Goal: Information Seeking & Learning: Compare options

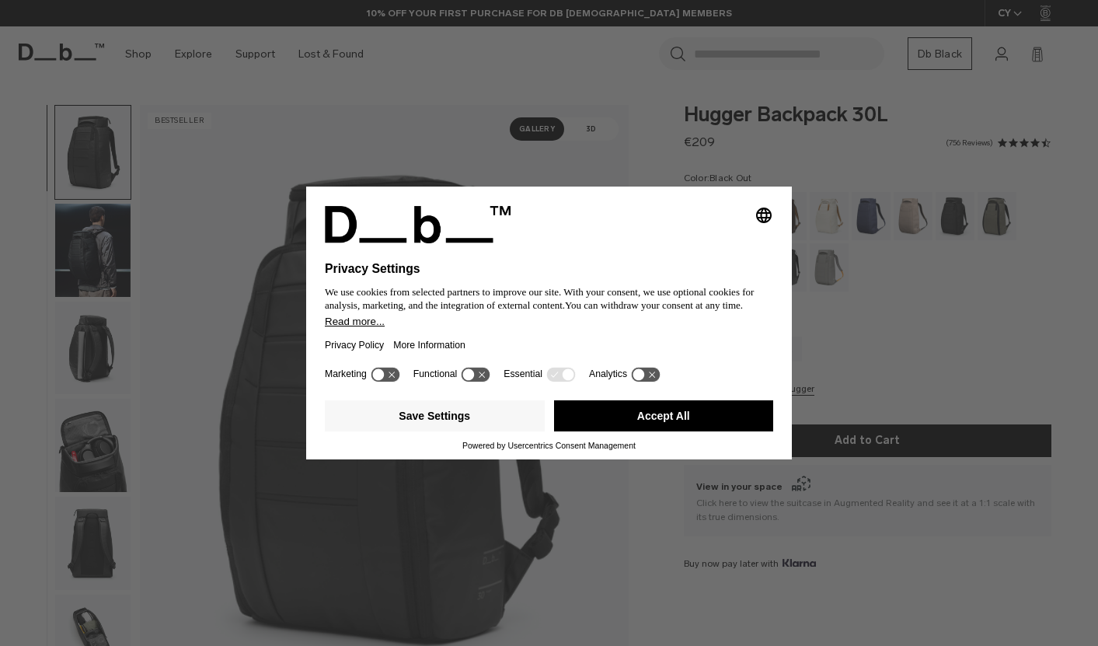
click at [642, 422] on button "Accept All" at bounding box center [664, 415] width 220 height 31
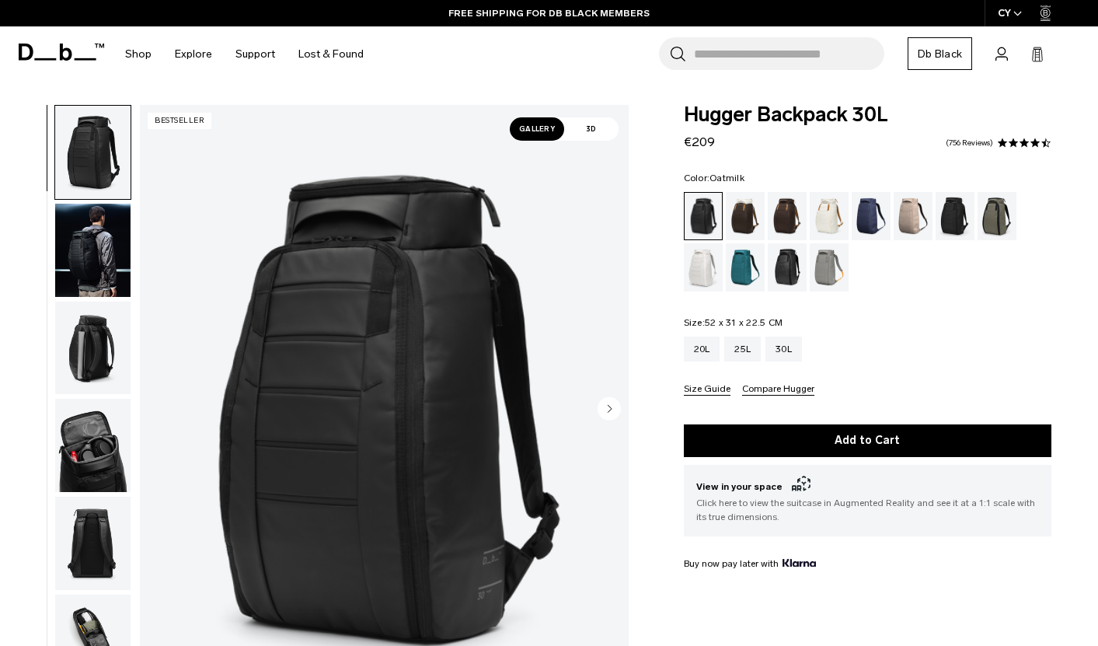
click at [815, 225] on div "Oatmilk" at bounding box center [830, 216] width 40 height 48
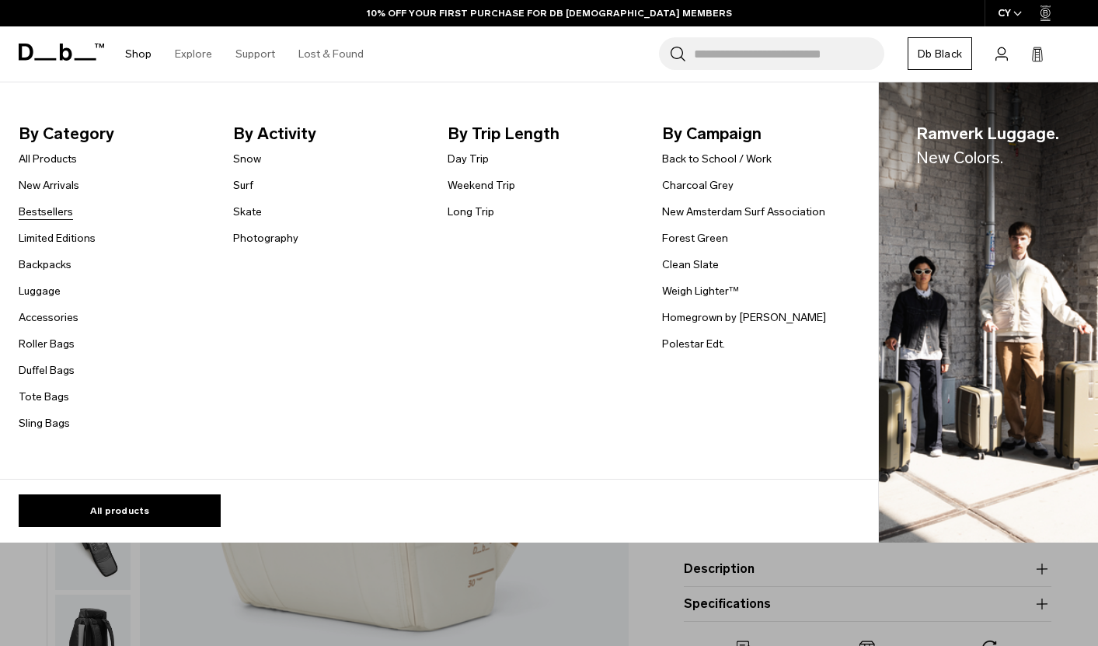
click at [44, 214] on link "Bestsellers" at bounding box center [46, 212] width 54 height 16
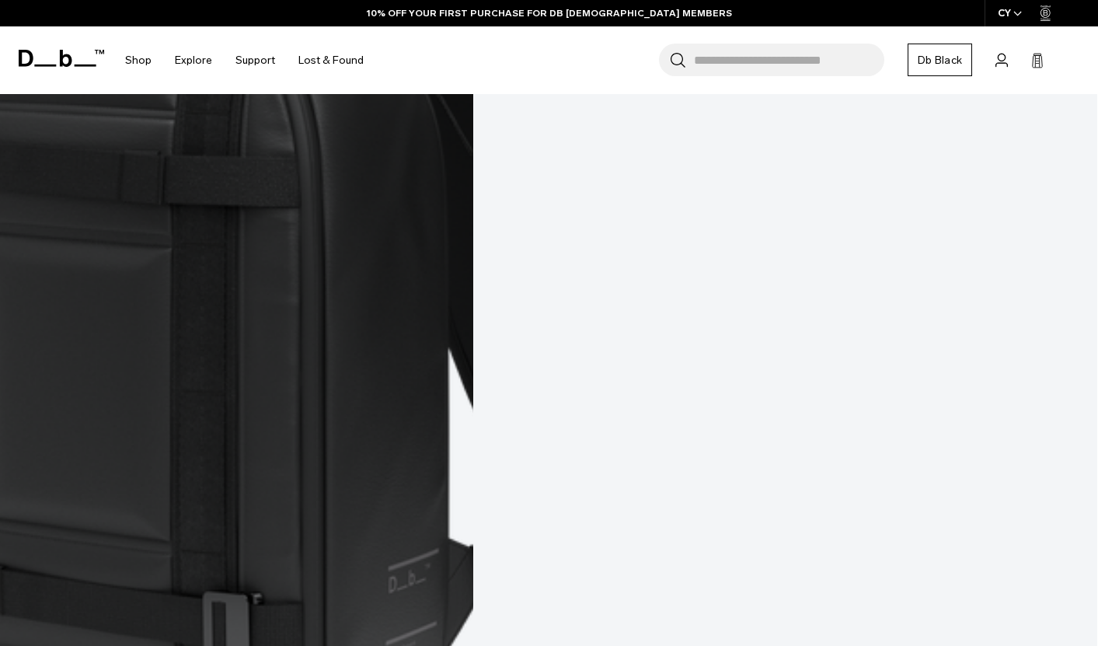
scroll to position [4007, 0]
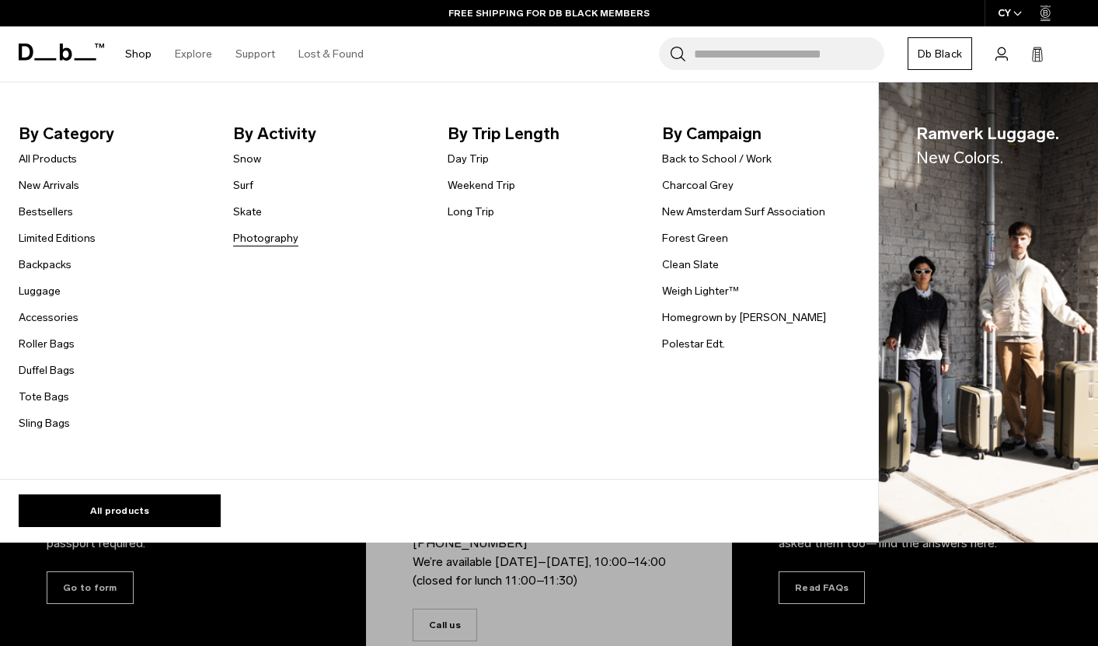
click at [277, 238] on link "Photography" at bounding box center [265, 238] width 65 height 16
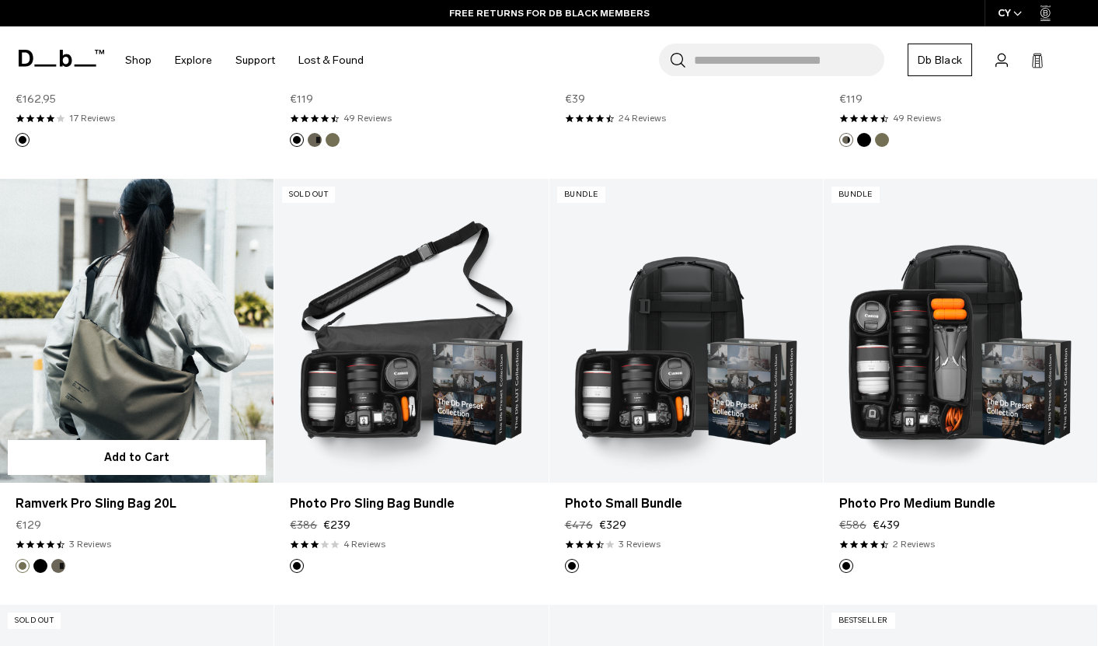
scroll to position [1057, 0]
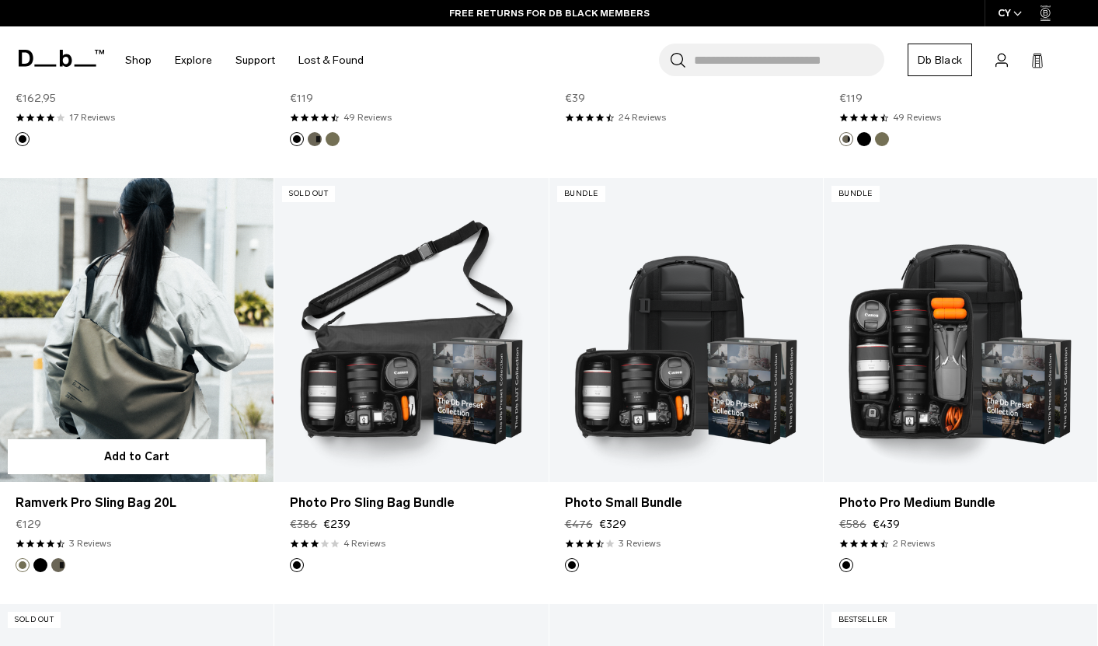
click at [186, 387] on link "Ramverk Pro Sling Bag 20L" at bounding box center [137, 330] width 274 height 304
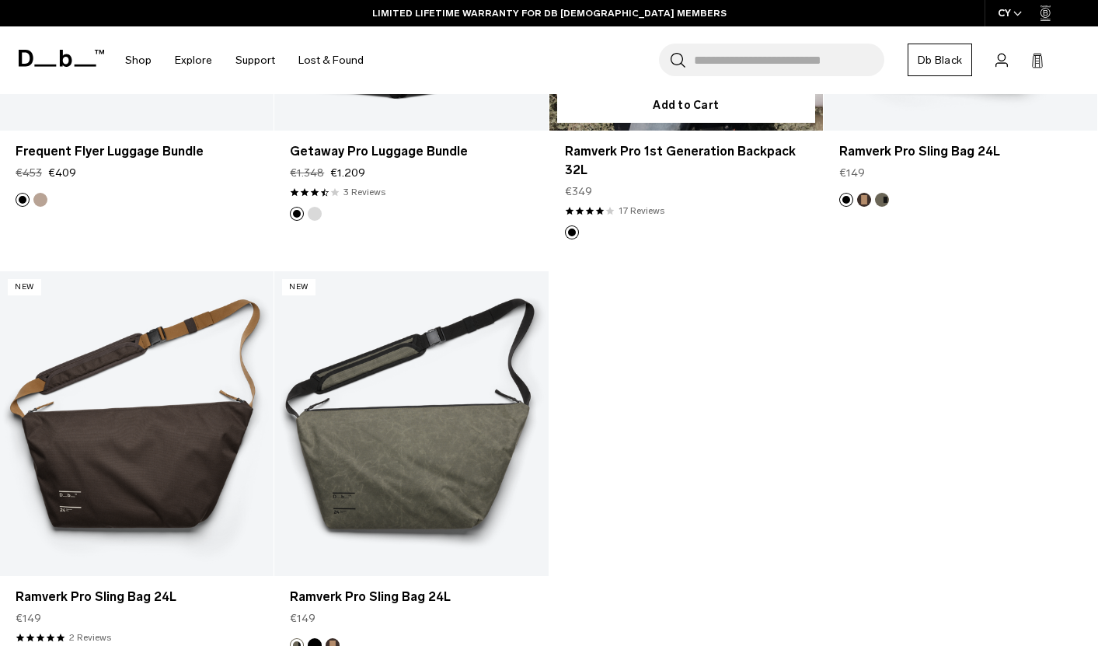
scroll to position [2723, 0]
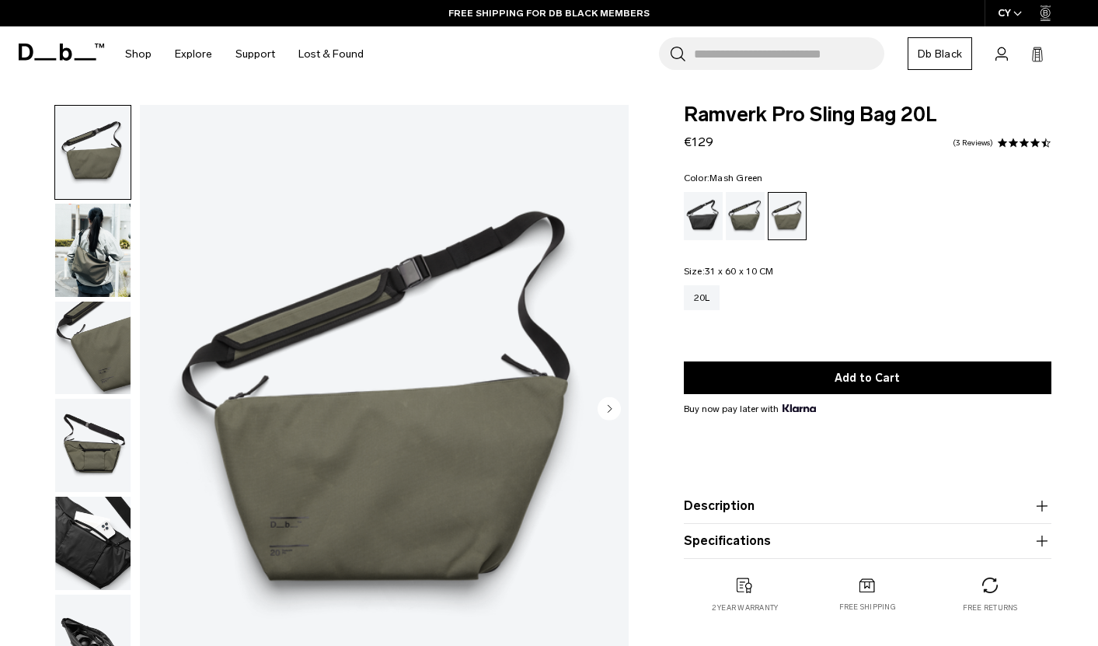
click at [94, 273] on img "button" at bounding box center [92, 250] width 75 height 93
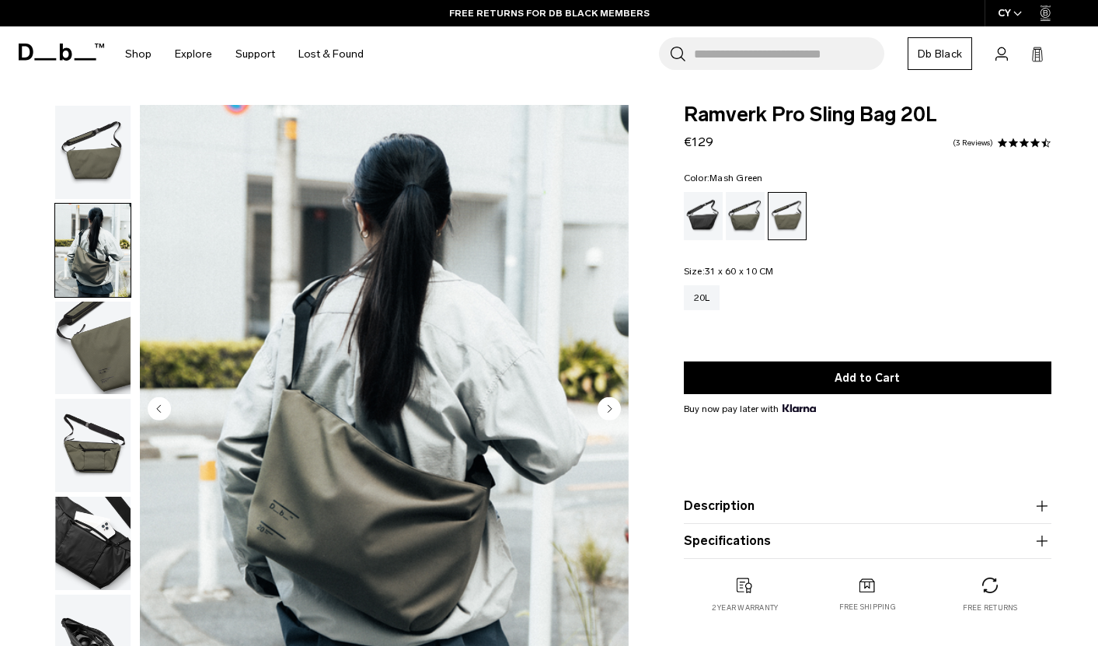
click at [85, 325] on img "button" at bounding box center [92, 348] width 75 height 93
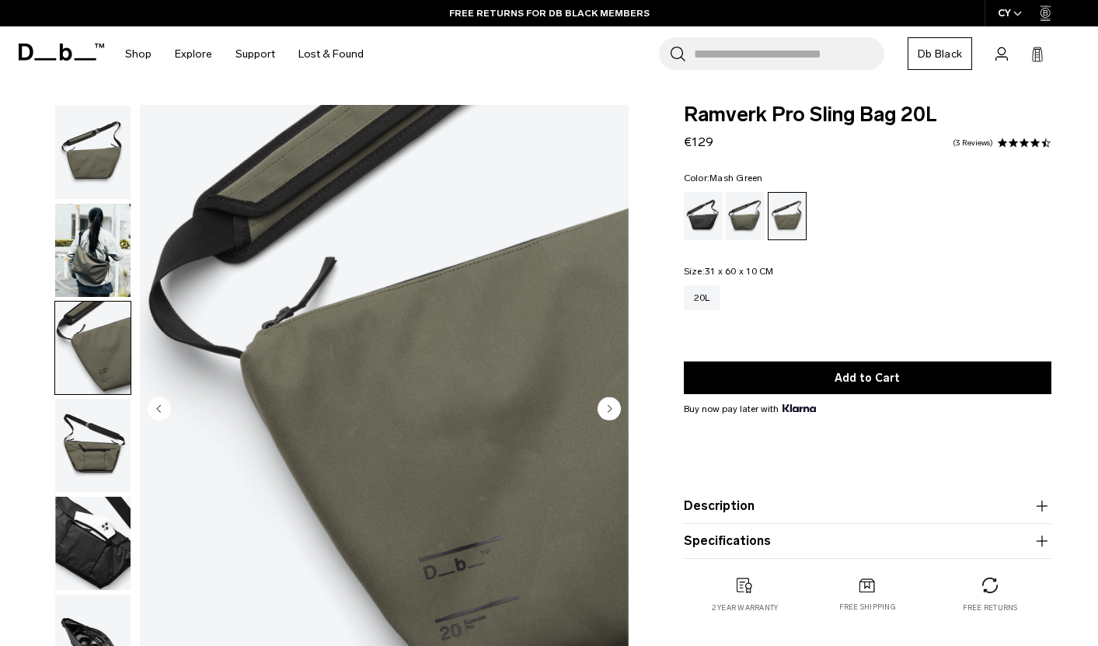
click at [96, 427] on img "button" at bounding box center [92, 445] width 75 height 93
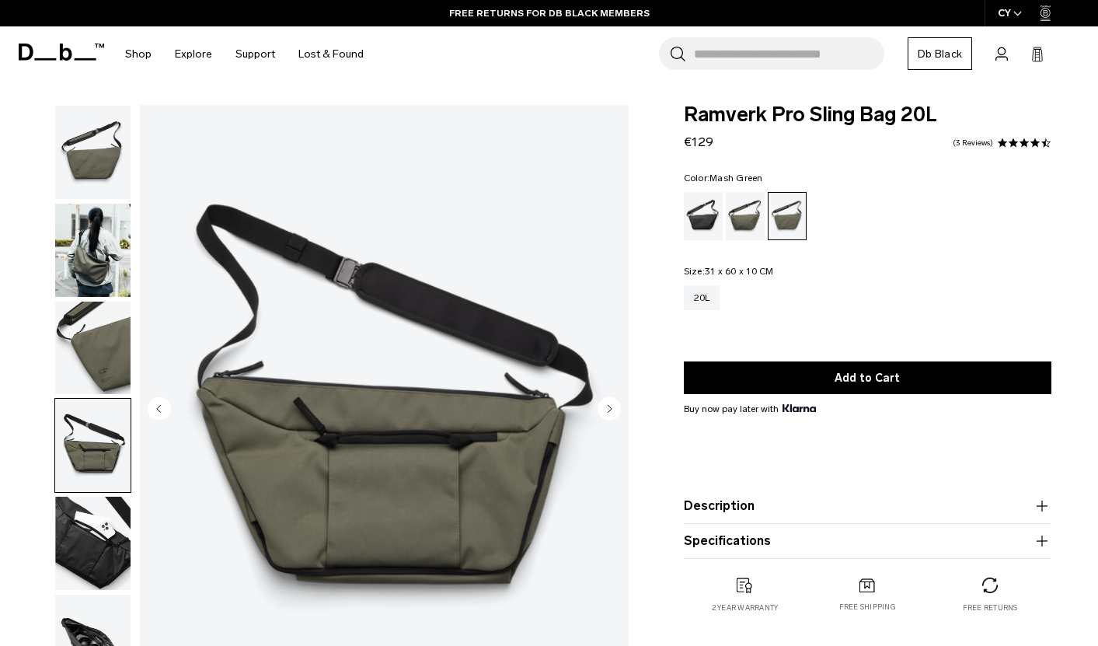
click at [96, 499] on img "button" at bounding box center [92, 543] width 75 height 93
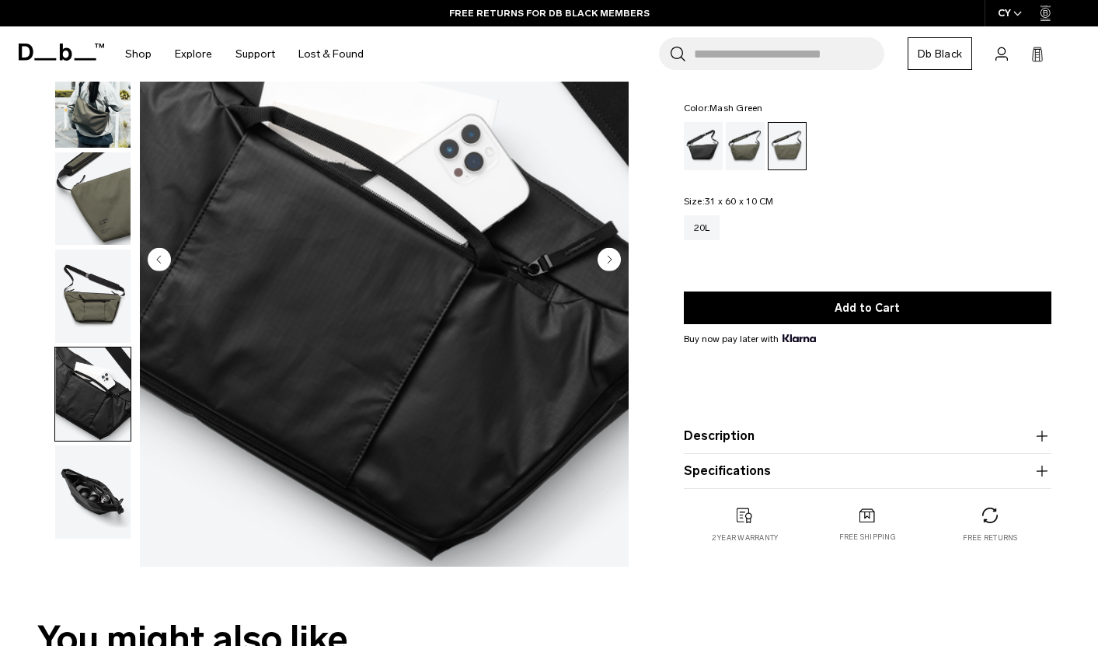
scroll to position [150, 0]
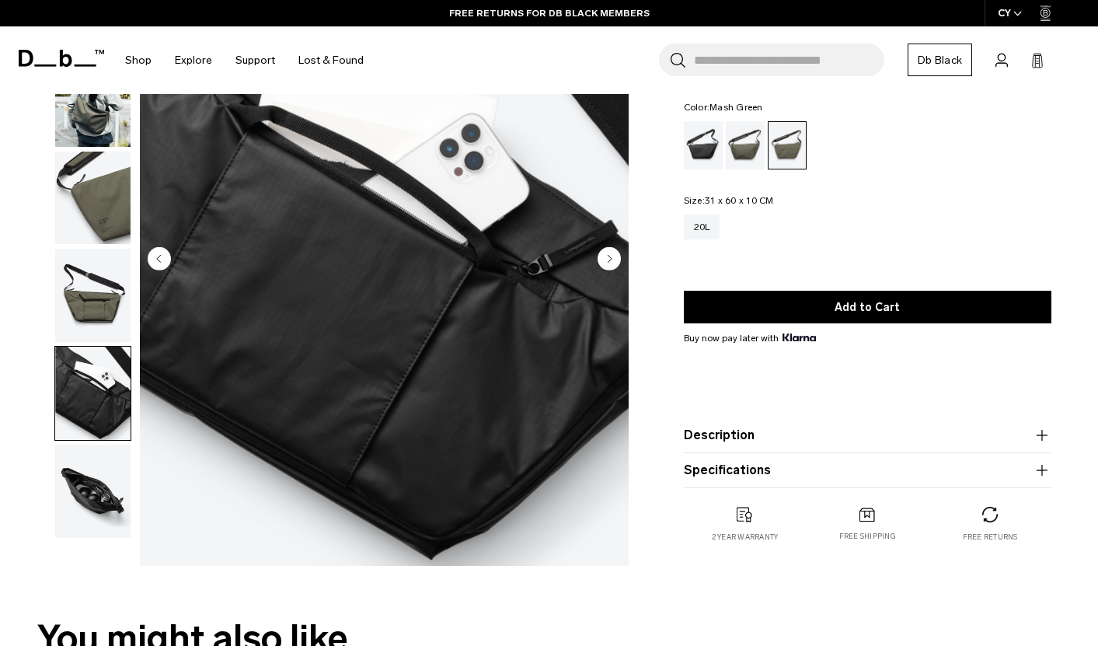
click at [103, 493] on img "button" at bounding box center [92, 491] width 75 height 93
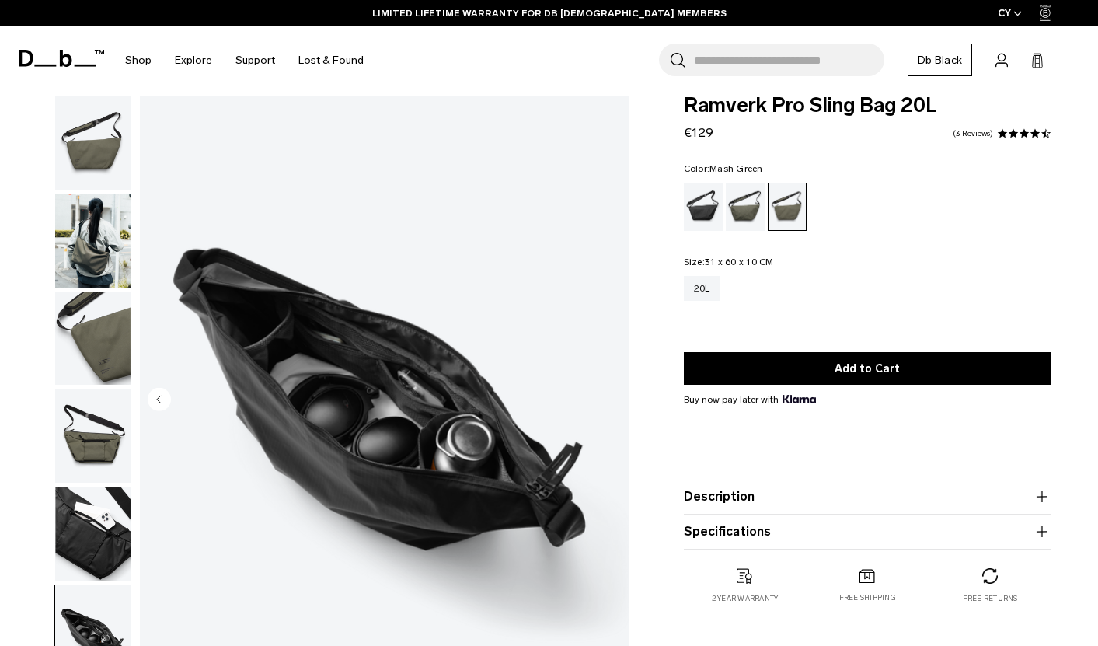
scroll to position [0, 0]
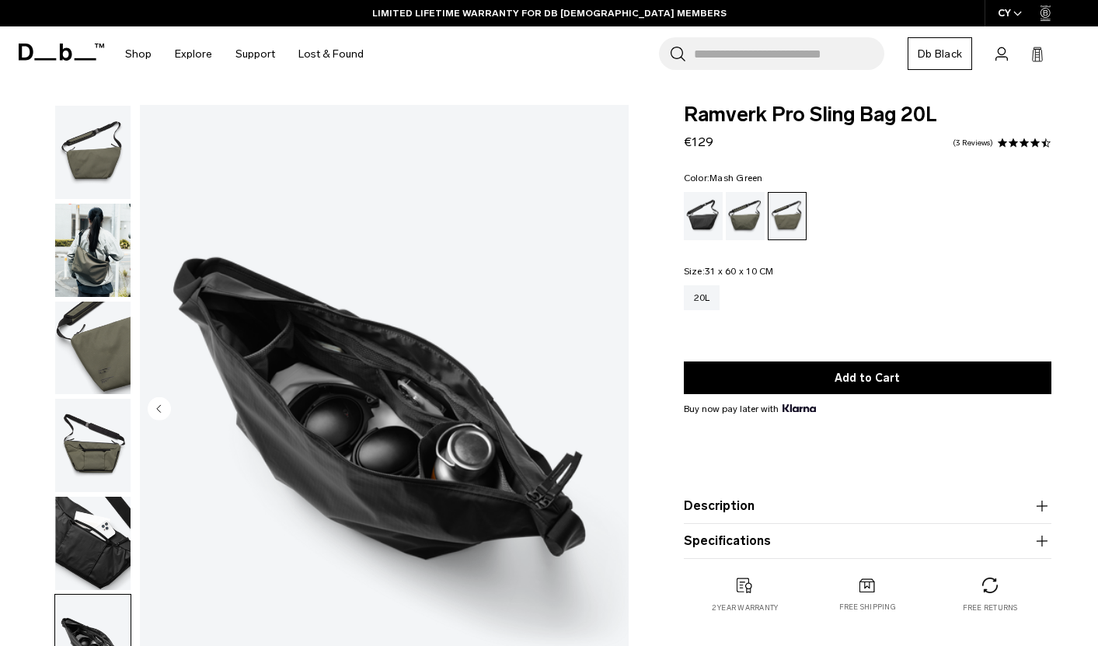
click at [78, 239] on img "button" at bounding box center [92, 250] width 75 height 93
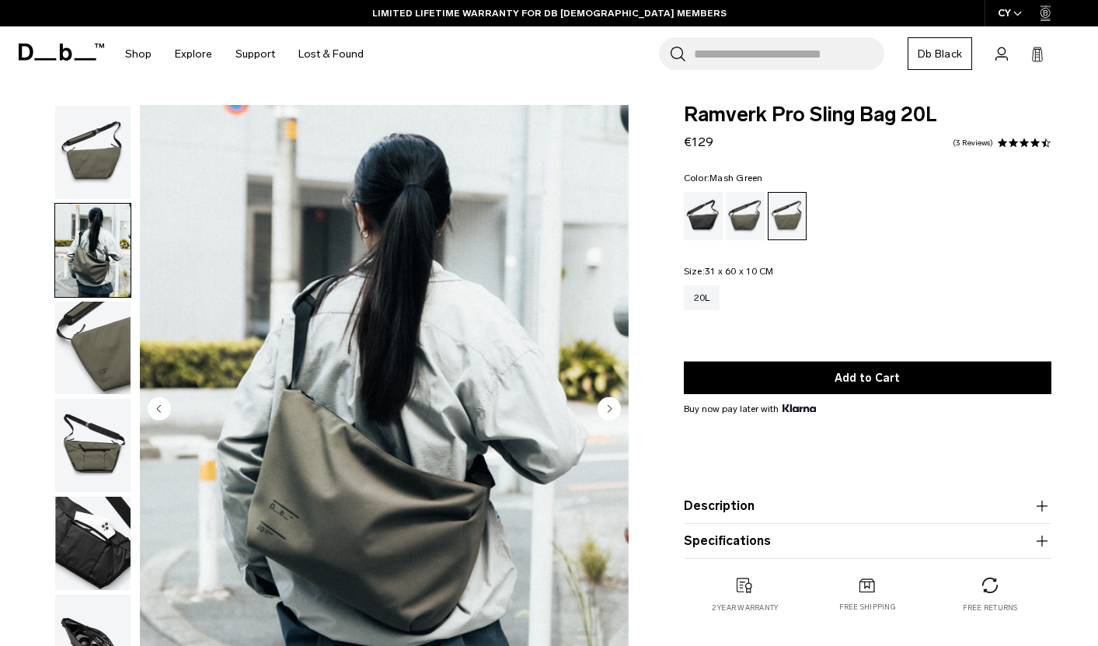
click at [80, 119] on img "button" at bounding box center [92, 152] width 75 height 93
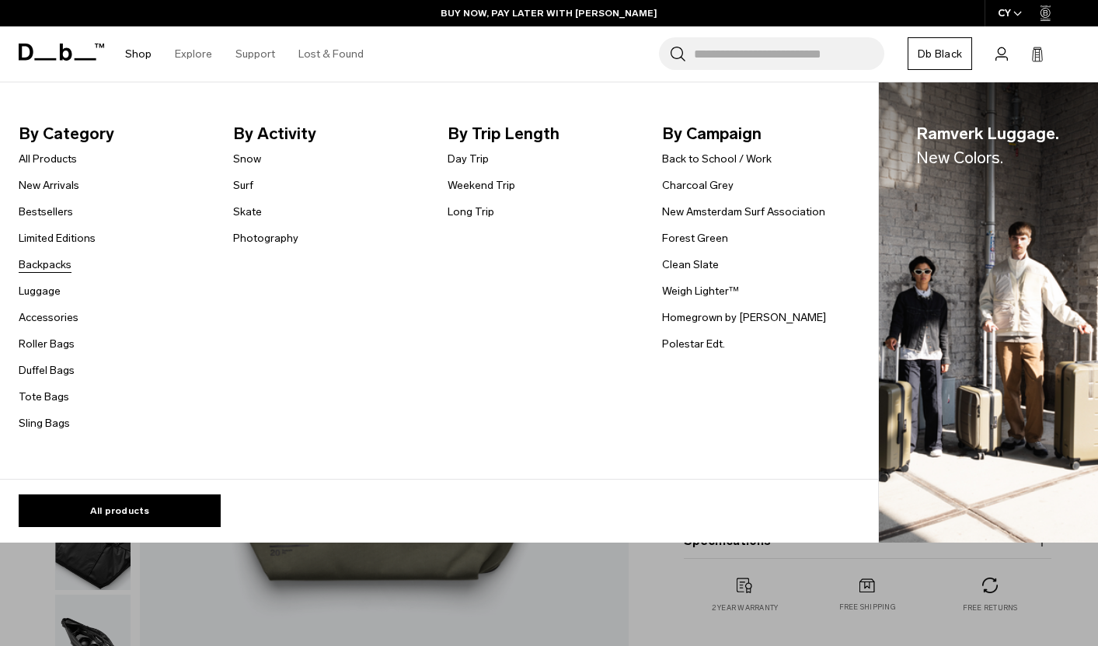
click at [53, 263] on link "Backpacks" at bounding box center [45, 264] width 53 height 16
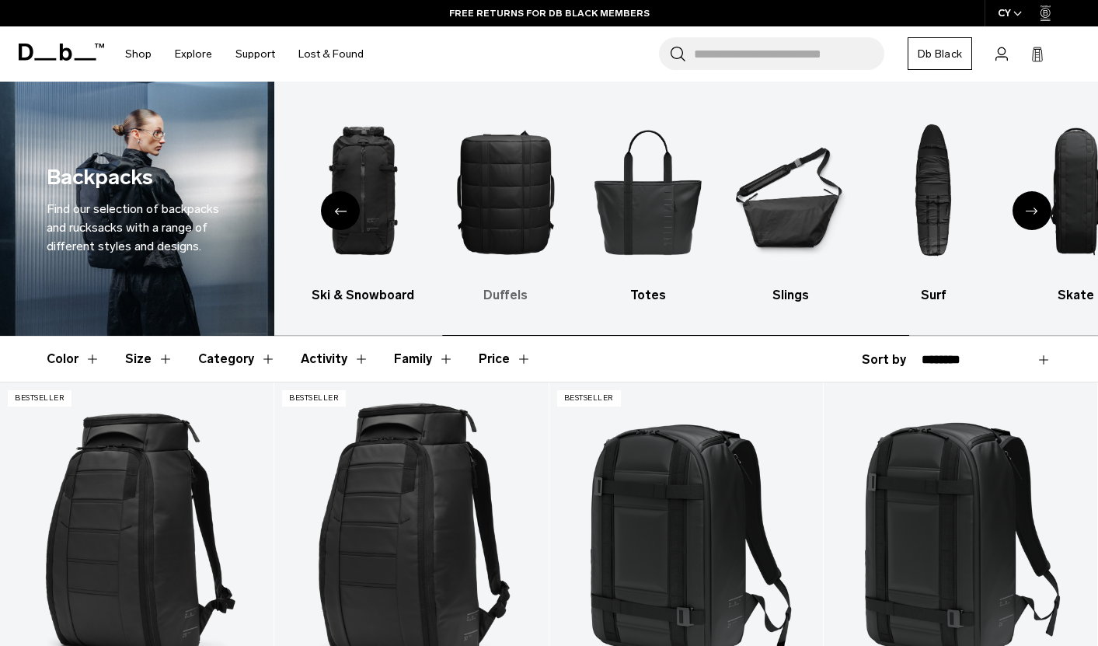
click at [505, 215] on img "4 / 10" at bounding box center [505, 191] width 115 height 173
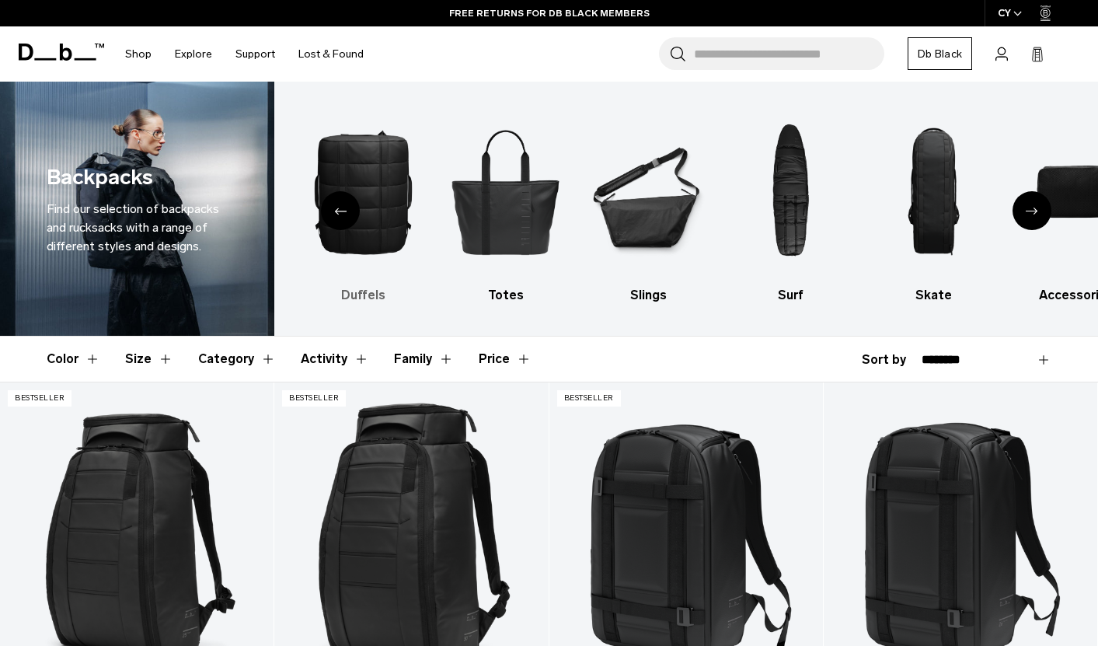
click at [360, 213] on img "4 / 10" at bounding box center [362, 191] width 115 height 173
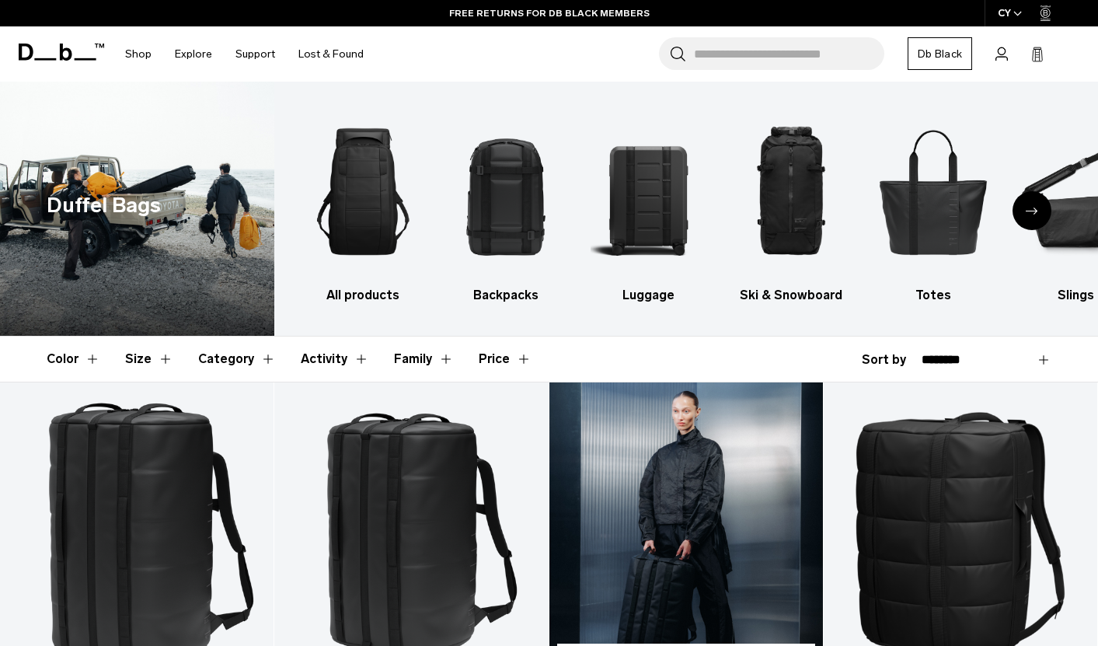
click at [707, 533] on link "Roamer Pro Split Duffel 50L" at bounding box center [686, 534] width 274 height 304
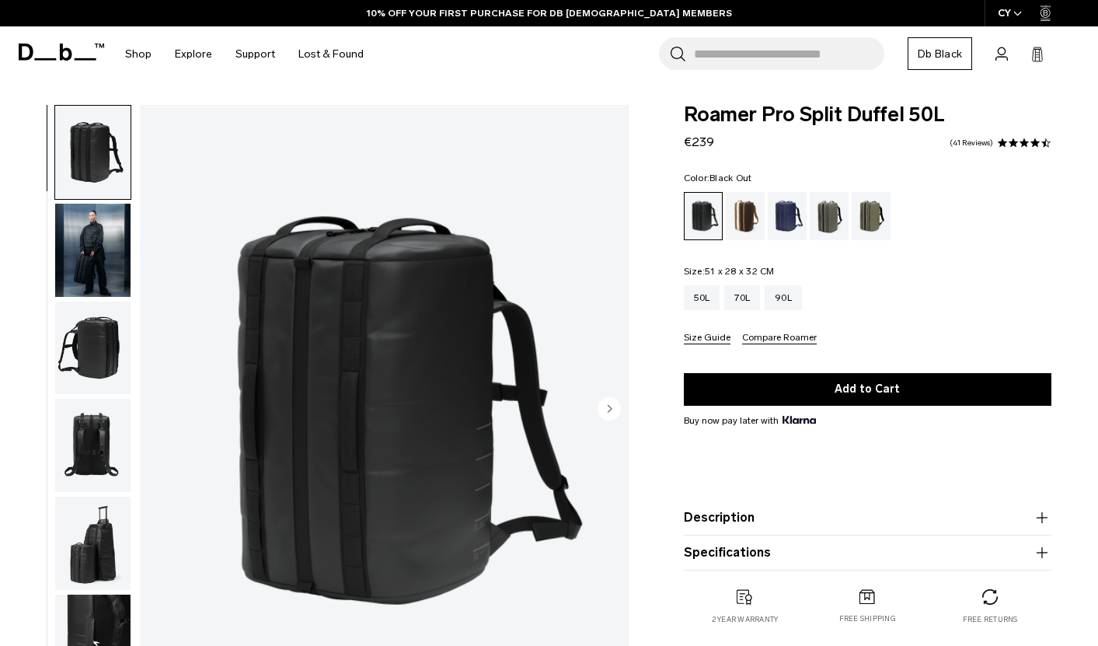
click at [111, 355] on img "button" at bounding box center [92, 348] width 75 height 93
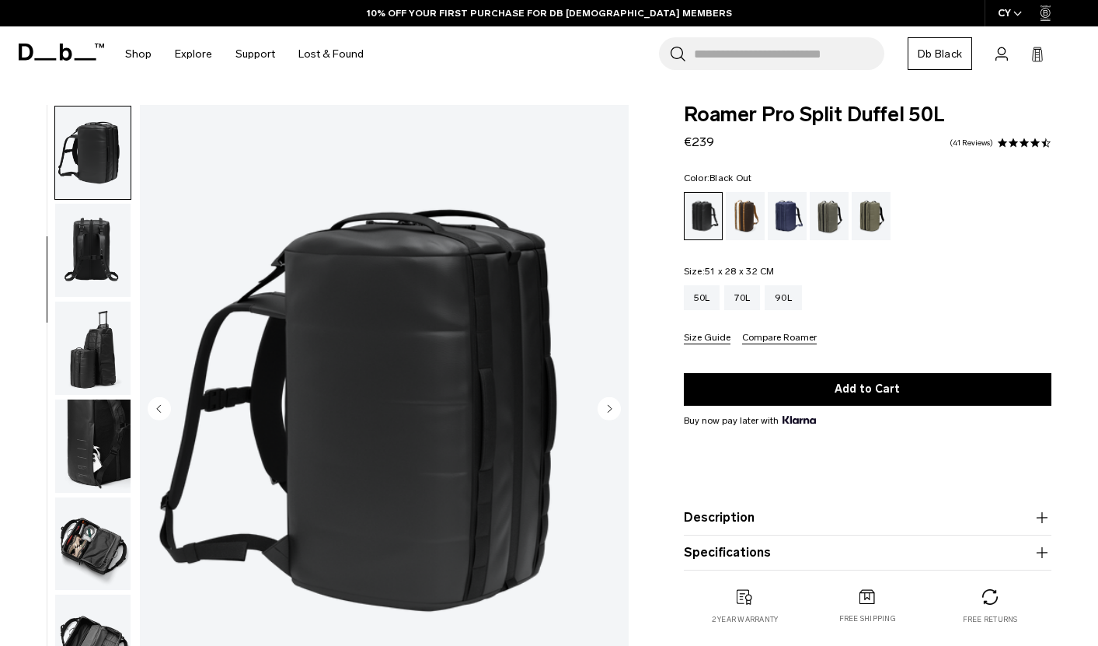
scroll to position [196, 0]
click at [99, 338] on img "button" at bounding box center [92, 347] width 75 height 93
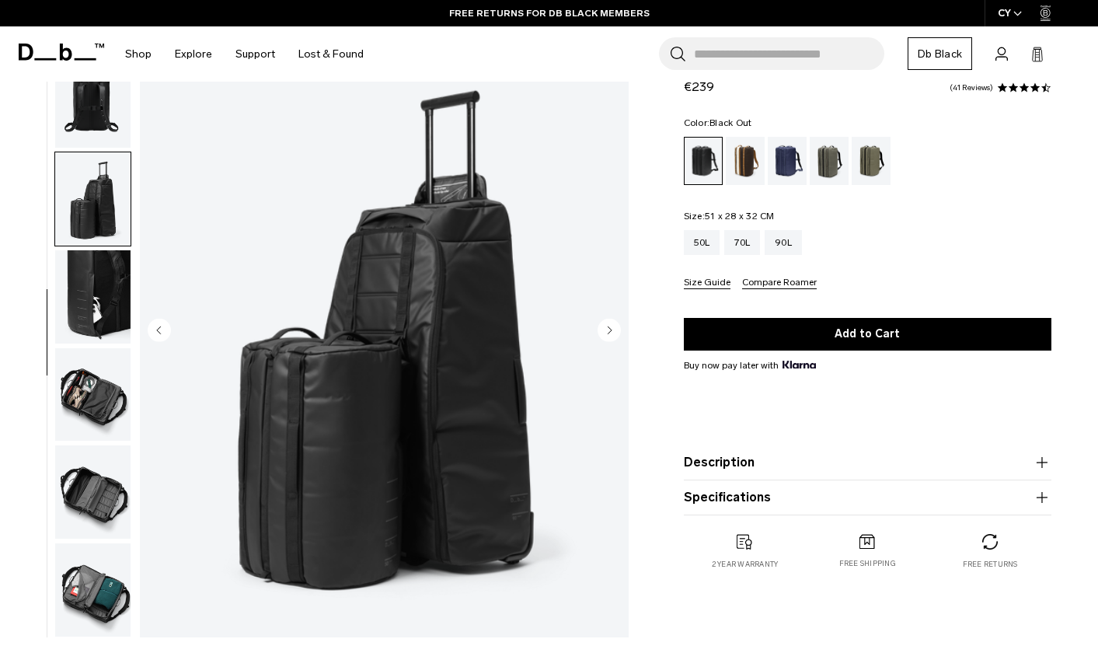
scroll to position [78, 0]
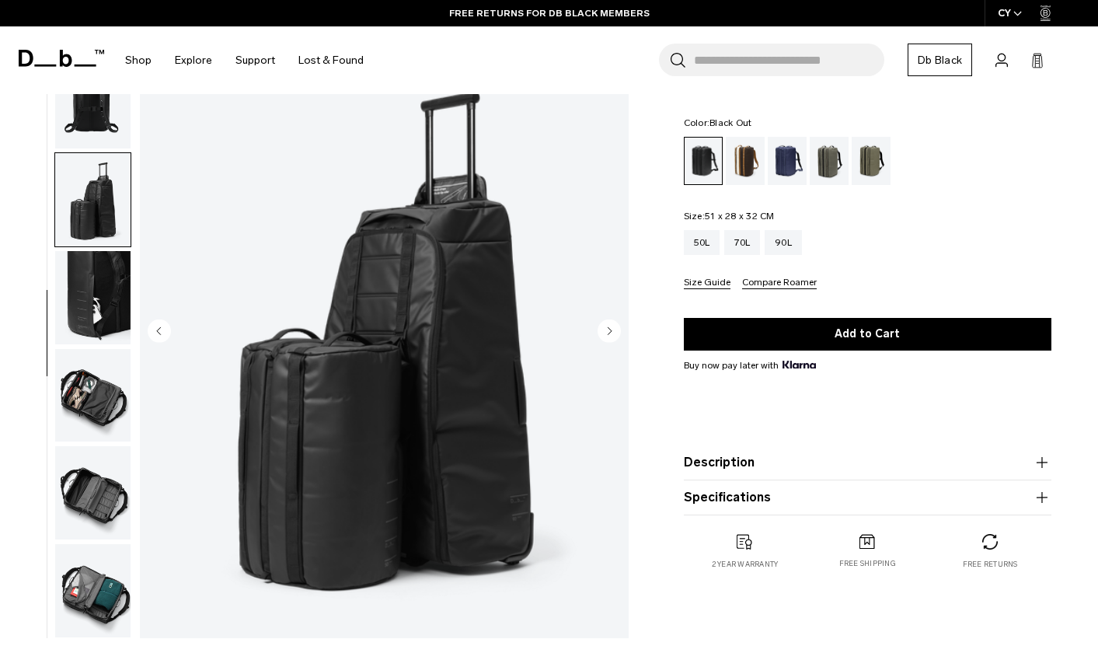
click at [75, 392] on img "button" at bounding box center [92, 395] width 75 height 93
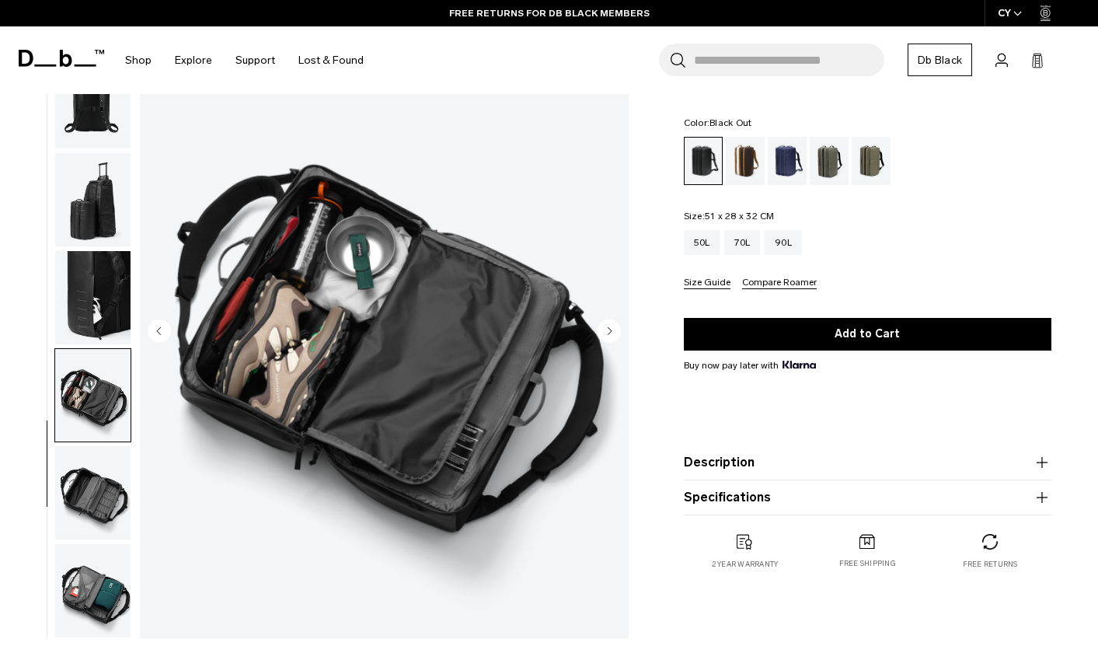
click at [75, 472] on img "button" at bounding box center [92, 492] width 75 height 93
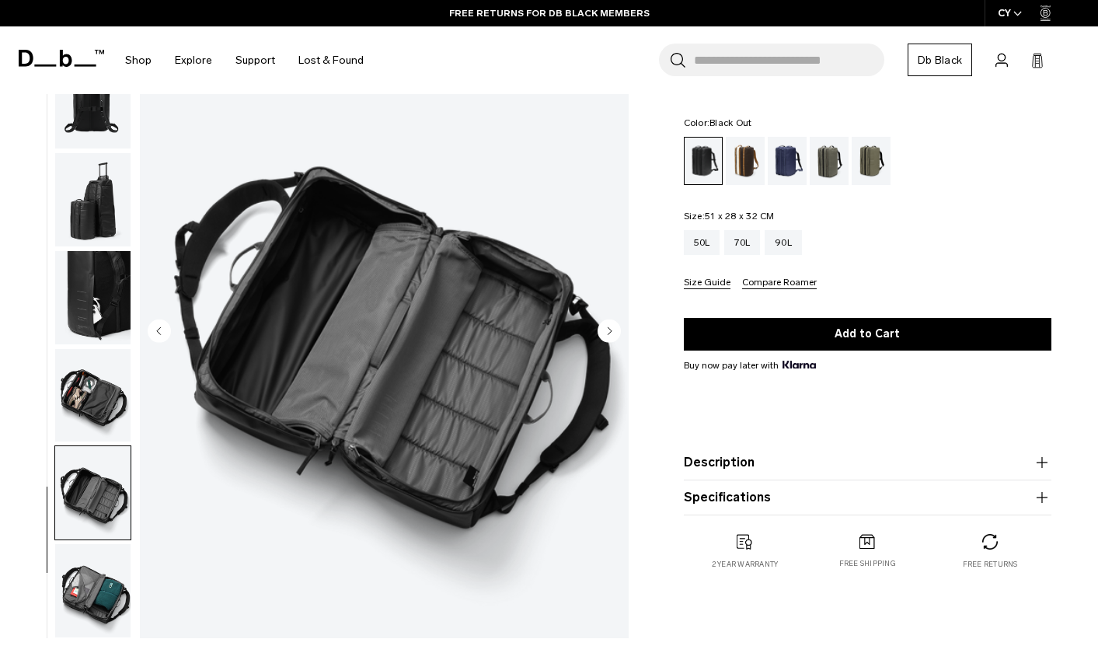
click at [75, 472] on img "button" at bounding box center [92, 492] width 75 height 93
click at [65, 490] on img "button" at bounding box center [92, 492] width 75 height 93
click at [85, 499] on img "button" at bounding box center [92, 492] width 75 height 93
click at [103, 419] on img "button" at bounding box center [92, 395] width 75 height 93
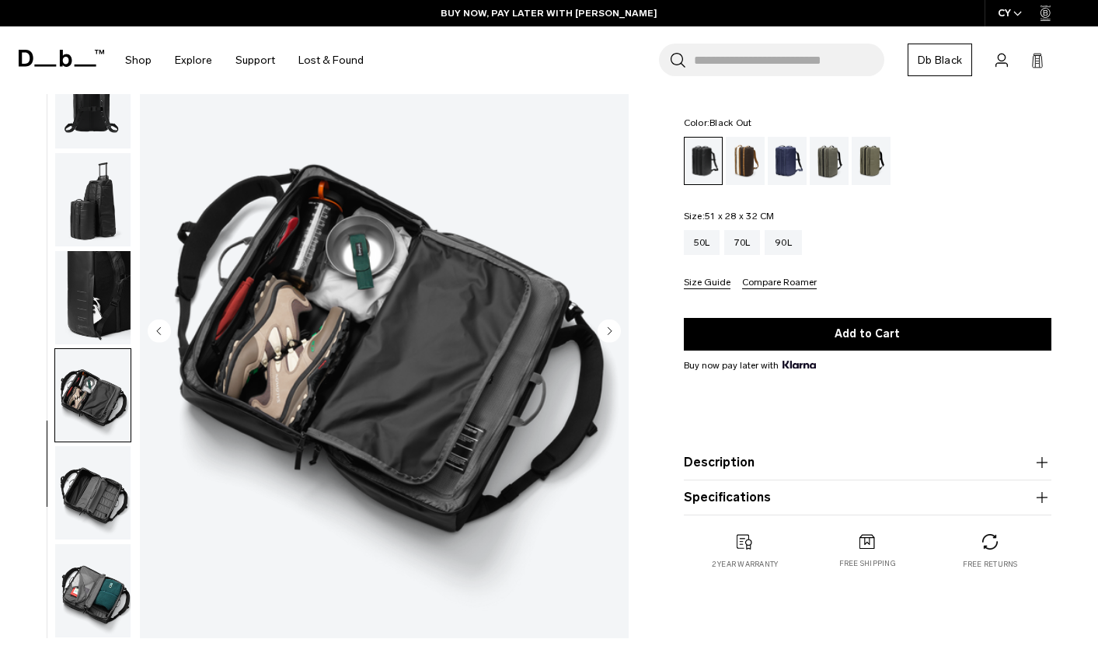
click at [98, 581] on img "button" at bounding box center [92, 590] width 75 height 93
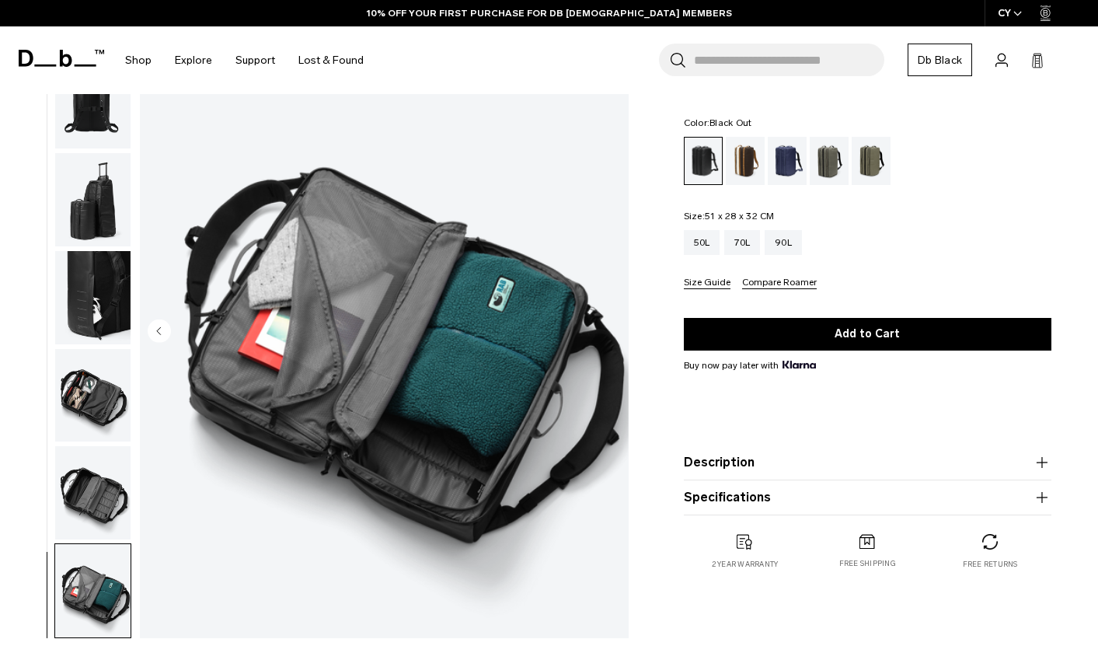
click at [101, 495] on img "button" at bounding box center [92, 492] width 75 height 93
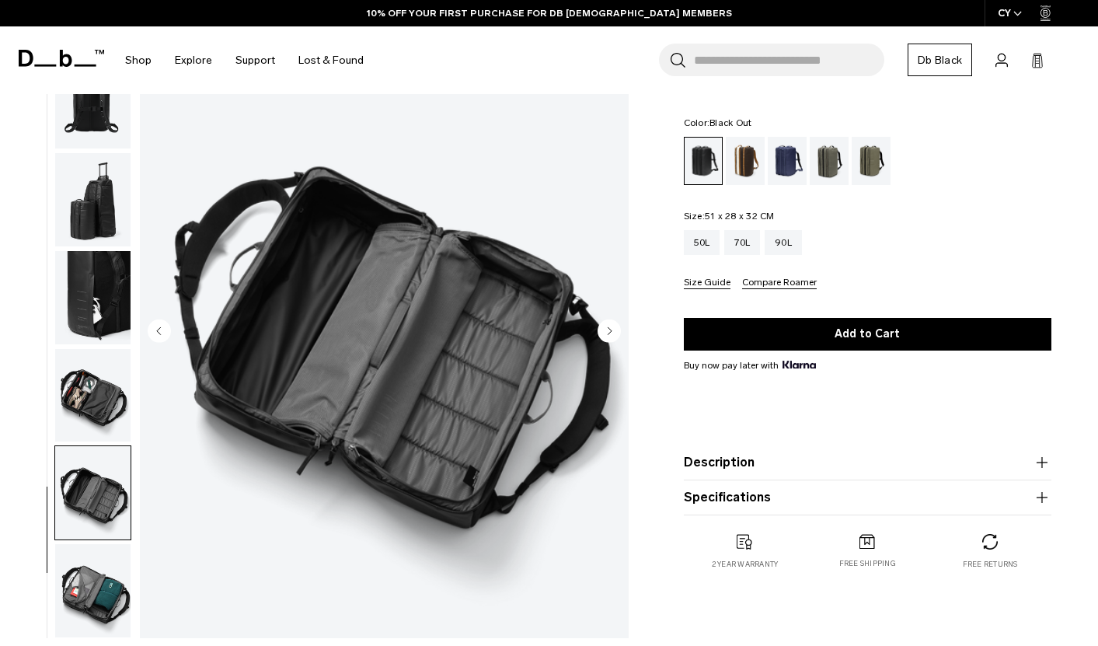
click at [90, 232] on img "button" at bounding box center [92, 199] width 75 height 93
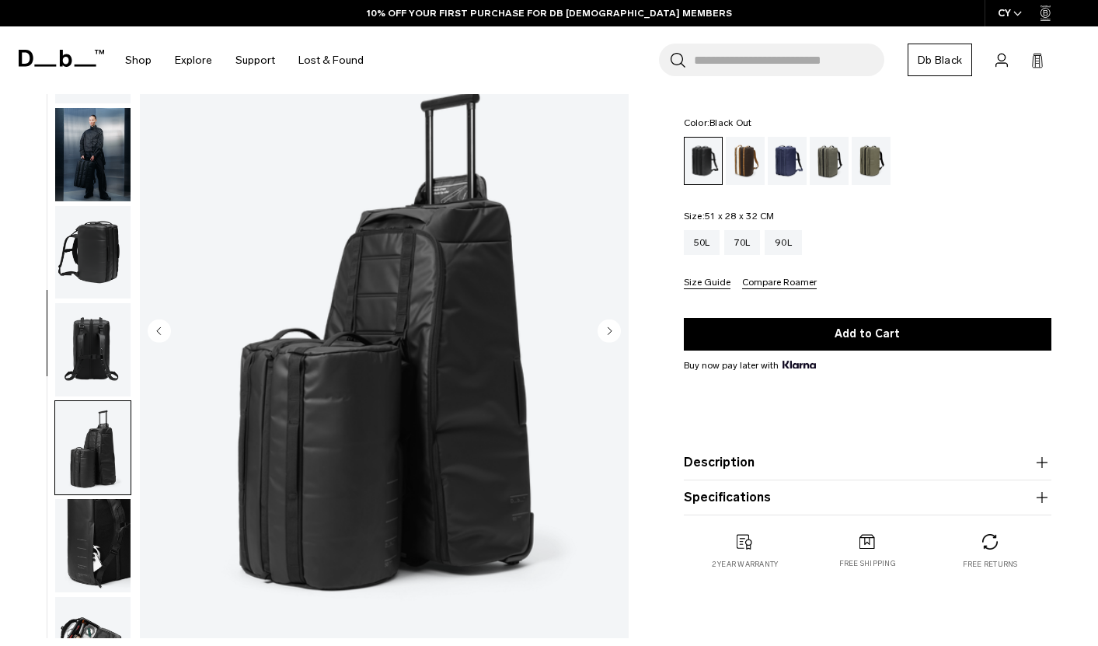
scroll to position [0, 0]
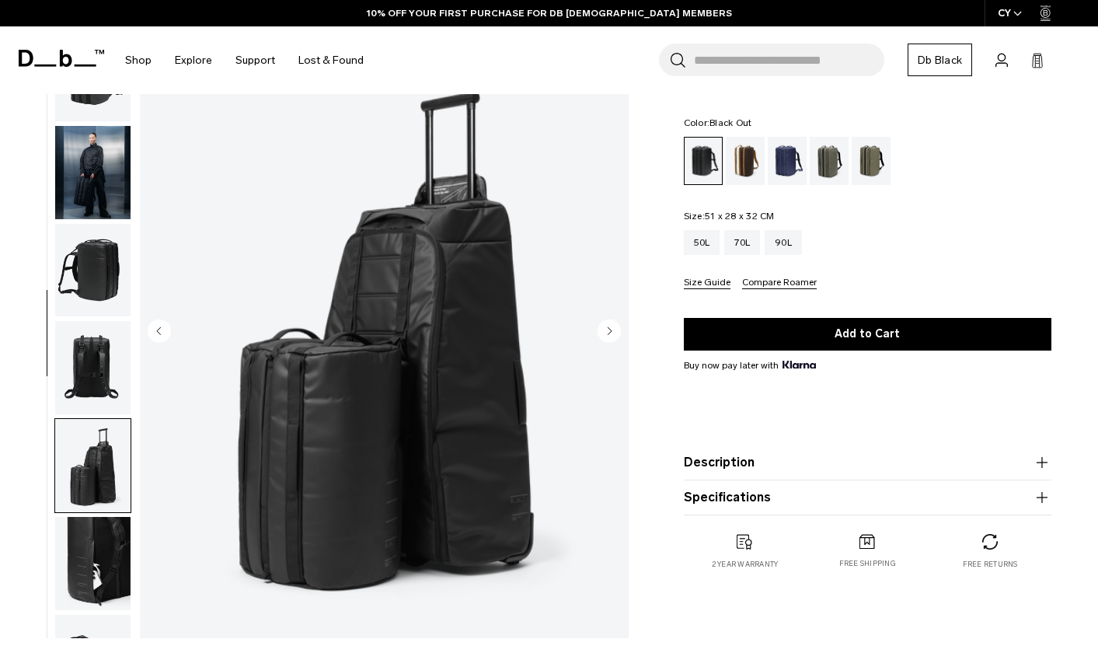
click at [118, 183] on img "button" at bounding box center [92, 172] width 75 height 93
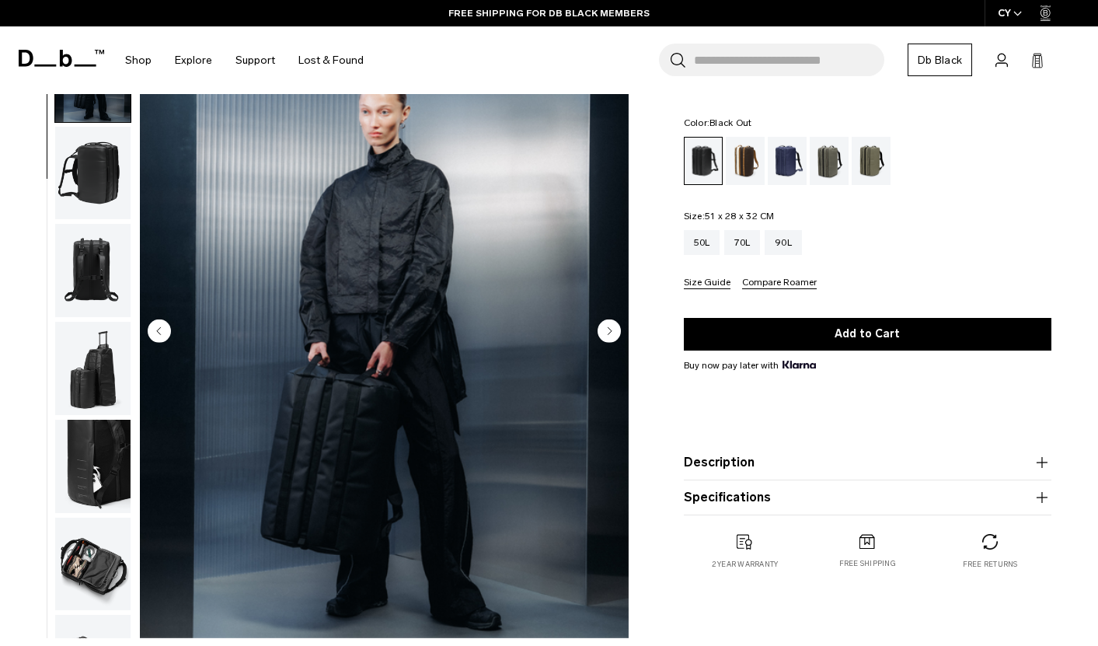
scroll to position [98, 0]
click at [1046, 191] on div "Color: Black Out Out of stock Size: 51 x 28 x 32 CM Out of stock 50L 70L 90L Si…" at bounding box center [868, 203] width 368 height 171
